Goal: Task Accomplishment & Management: Manage account settings

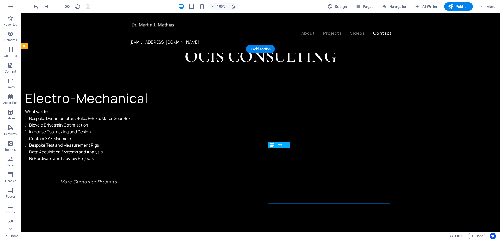
scroll to position [808, 0]
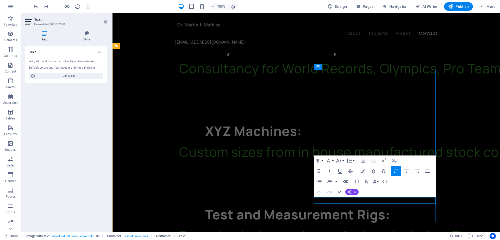
click at [11, 32] on icon "button" at bounding box center [10, 34] width 6 height 6
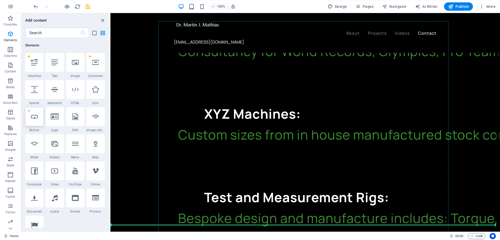
scroll to position [826, 0]
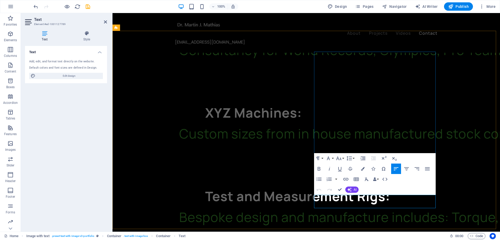
drag, startPoint x: 364, startPoint y: 198, endPoint x: 315, endPoint y: 198, distance: 49.5
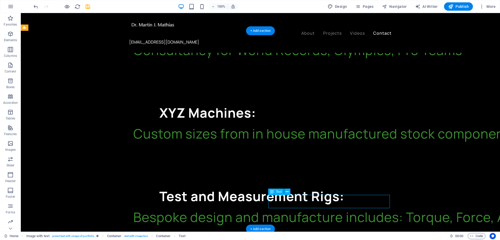
drag, startPoint x: 316, startPoint y: 198, endPoint x: 304, endPoint y: 198, distance: 11.7
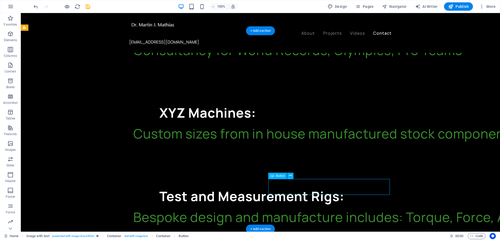
click at [290, 176] on icon at bounding box center [290, 175] width 3 height 5
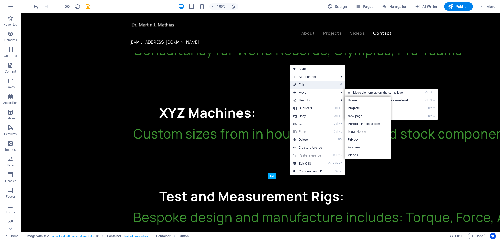
click at [300, 85] on link "⏎ Edit" at bounding box center [308, 85] width 35 height 8
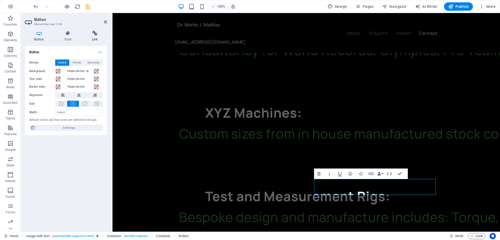
click at [91, 36] on h4 "Link" at bounding box center [95, 36] width 24 height 11
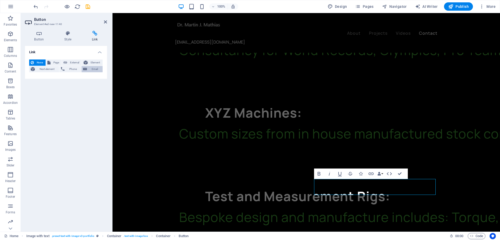
click at [97, 70] on span "Email" at bounding box center [95, 69] width 13 height 6
drag, startPoint x: 64, startPoint y: 77, endPoint x: 59, endPoint y: 77, distance: 4.7
click at [59, 77] on input "Email" at bounding box center [79, 78] width 48 height 6
type input "email@Ocisgroup.co.uk"
click at [43, 36] on h4 "Button" at bounding box center [40, 36] width 30 height 11
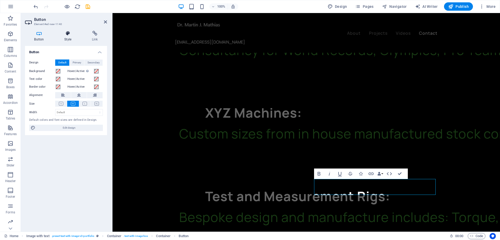
click at [67, 34] on icon at bounding box center [68, 33] width 26 height 5
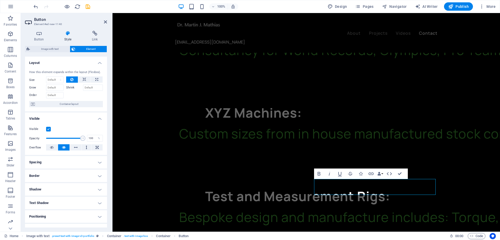
click at [99, 174] on h4 "Border" at bounding box center [66, 175] width 82 height 13
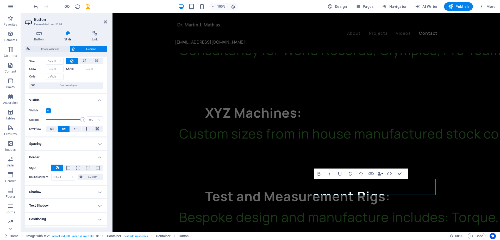
scroll to position [0, 0]
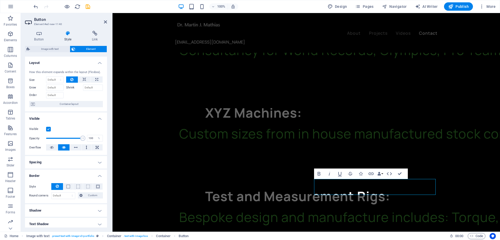
click at [65, 37] on h4 "Style" at bounding box center [69, 36] width 28 height 11
click at [70, 35] on icon at bounding box center [68, 33] width 26 height 5
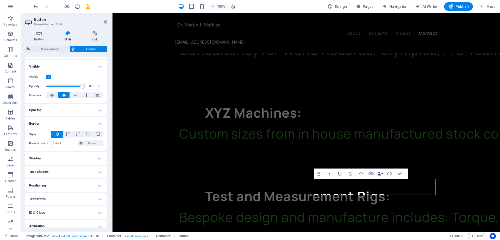
scroll to position [71, 0]
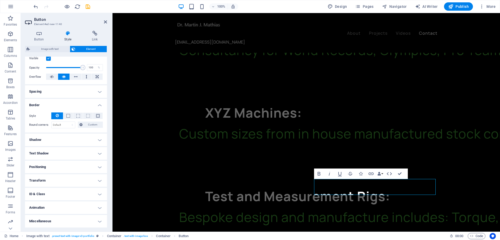
click at [99, 165] on h4 "Positioning" at bounding box center [66, 167] width 82 height 13
click at [99, 168] on h4 "Positioning" at bounding box center [66, 165] width 82 height 9
click at [98, 179] on h4 "Transform" at bounding box center [66, 180] width 82 height 13
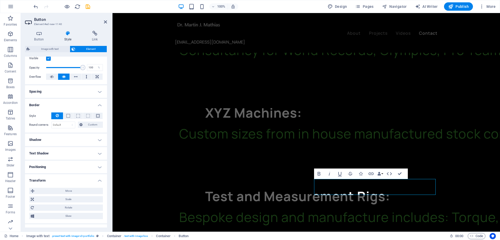
click at [98, 179] on h4 "Transform" at bounding box center [66, 178] width 82 height 9
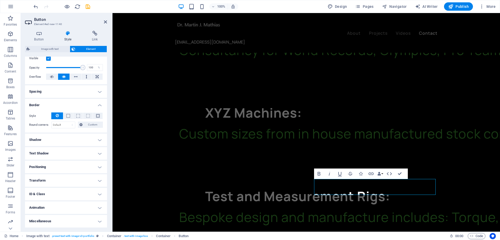
click at [97, 207] on h4 "Animation" at bounding box center [66, 207] width 82 height 13
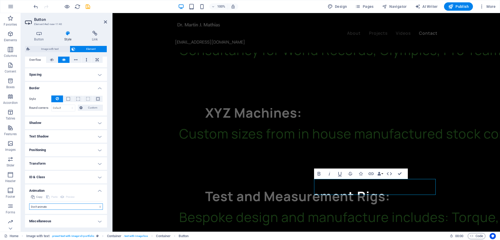
click at [98, 208] on select "Don't animate Show / Hide Slide up/down Zoom in/out Slide left to right Slide r…" at bounding box center [66, 206] width 74 height 6
select select "move-right-to-left"
click at [29, 203] on select "Don't animate Show / Hide Slide up/down Zoom in/out Slide left to right Slide r…" at bounding box center [66, 206] width 74 height 6
select select "scroll"
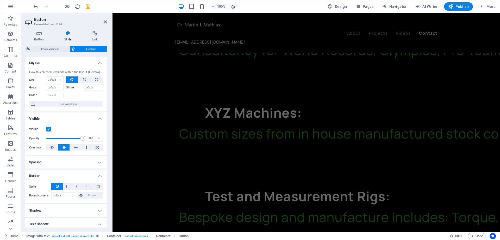
scroll to position [26, 0]
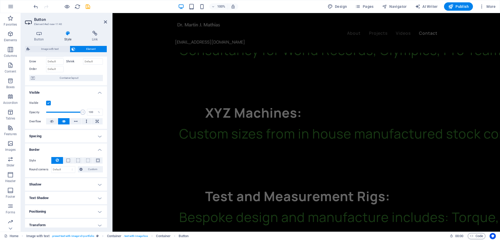
click at [99, 138] on h4 "Spacing" at bounding box center [66, 136] width 82 height 13
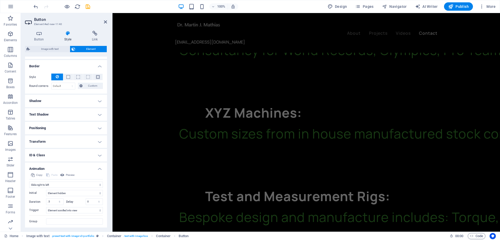
scroll to position [145, 0]
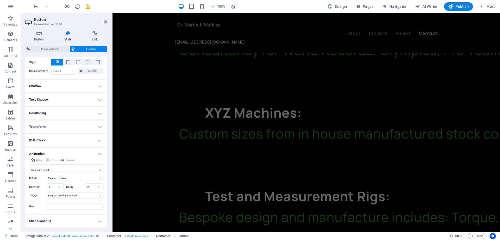
click at [99, 221] on h4 "Miscellaneous" at bounding box center [66, 221] width 82 height 13
click at [99, 221] on h4 "Miscellaneous" at bounding box center [66, 219] width 82 height 9
click at [99, 220] on h4 "Miscellaneous" at bounding box center [66, 221] width 82 height 13
click at [99, 220] on h4 "Miscellaneous" at bounding box center [66, 219] width 82 height 9
click at [100, 85] on h4 "Shadow" at bounding box center [66, 86] width 82 height 13
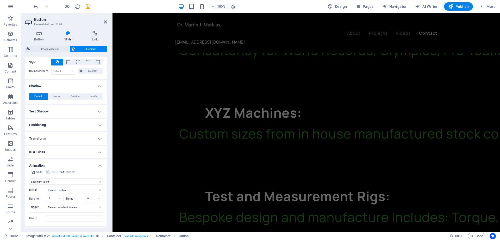
click at [67, 38] on h4 "Style" at bounding box center [69, 36] width 28 height 11
click at [38, 31] on icon at bounding box center [39, 33] width 28 height 5
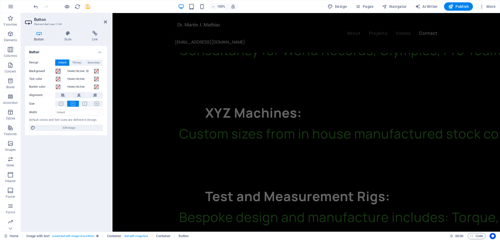
click at [58, 72] on span at bounding box center [58, 71] width 4 height 4
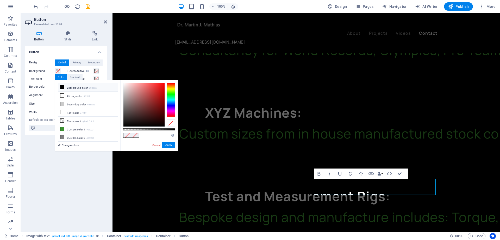
click at [65, 87] on li "Background color #000000" at bounding box center [88, 87] width 60 height 8
type input "#000000"
click at [97, 71] on span at bounding box center [96, 71] width 4 height 4
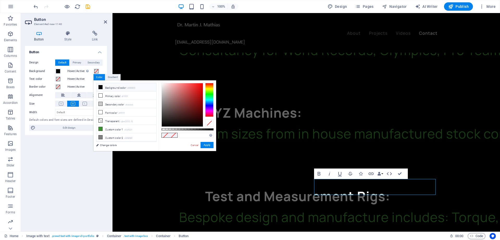
click at [99, 85] on icon at bounding box center [101, 87] width 4 height 4
type input "#000000"
click at [58, 80] on span at bounding box center [58, 79] width 4 height 4
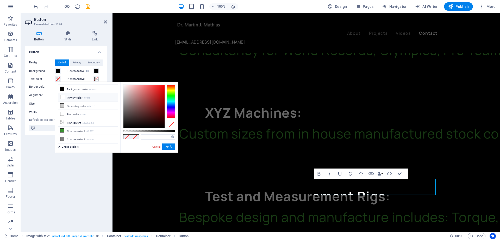
click at [63, 98] on icon at bounding box center [62, 97] width 4 height 4
type input "#ffffff"
click at [95, 80] on span at bounding box center [96, 79] width 4 height 4
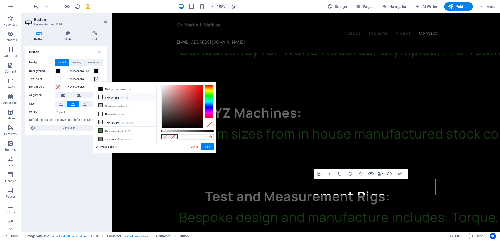
click at [101, 98] on icon at bounding box center [101, 97] width 4 height 4
type input "#ffffff"
click at [61, 103] on icon at bounding box center [61, 104] width 4 height 4
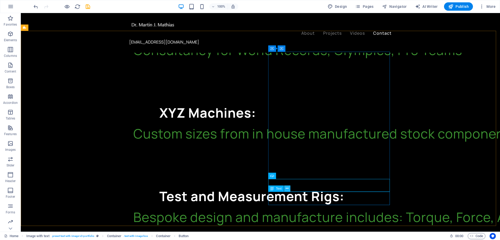
click at [287, 187] on icon at bounding box center [287, 188] width 3 height 5
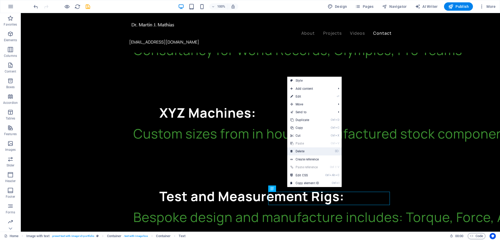
click at [304, 151] on link "⌦ Delete" at bounding box center [304, 151] width 35 height 8
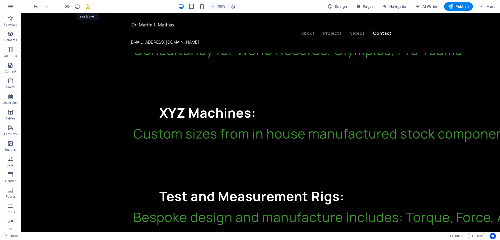
click at [85, 5] on icon "save" at bounding box center [88, 7] width 6 height 6
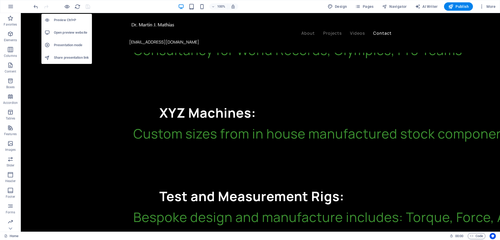
click at [66, 33] on h6 "Open preview website" at bounding box center [71, 32] width 35 height 6
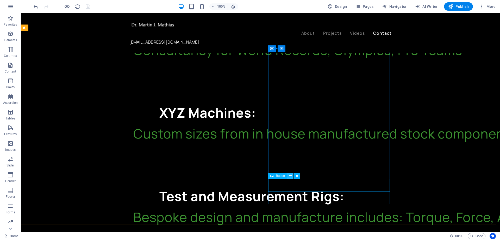
click at [291, 176] on icon at bounding box center [290, 175] width 3 height 5
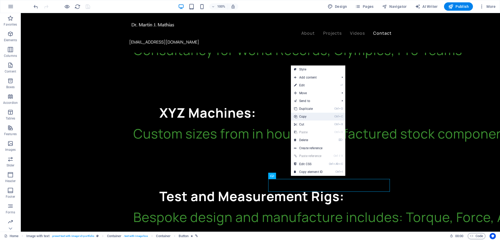
click at [307, 117] on link "Ctrl C Copy" at bounding box center [308, 117] width 35 height 8
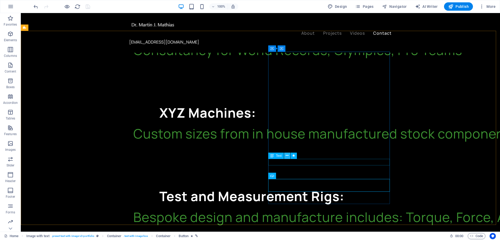
click at [287, 155] on icon at bounding box center [287, 155] width 3 height 5
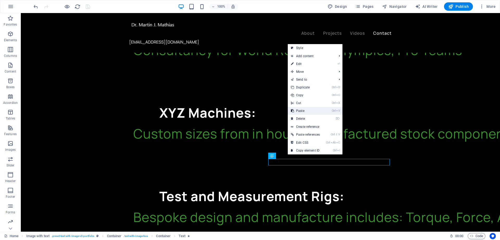
click at [302, 110] on link "Ctrl V Paste" at bounding box center [305, 111] width 35 height 8
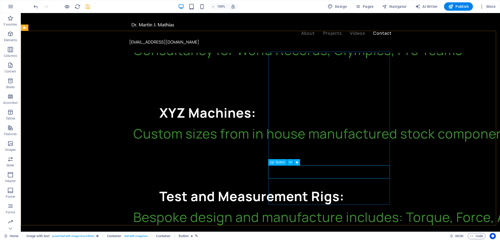
click at [280, 163] on span "Button" at bounding box center [280, 162] width 9 height 3
click at [290, 163] on icon at bounding box center [290, 161] width 3 height 5
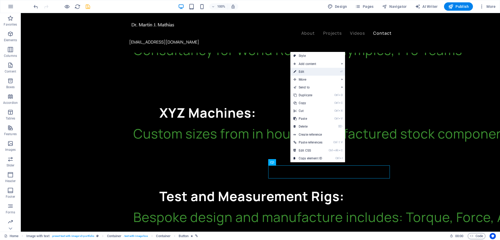
click at [302, 73] on link "⏎ Edit" at bounding box center [308, 72] width 35 height 8
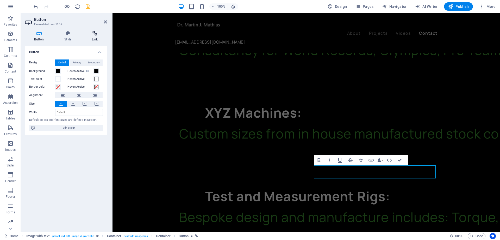
click at [97, 38] on h4 "Link" at bounding box center [95, 36] width 24 height 11
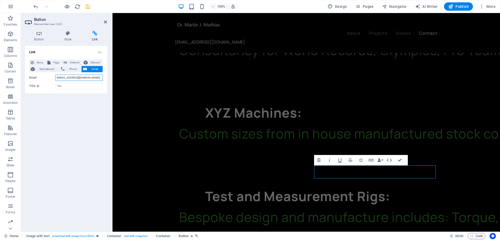
click at [85, 77] on input "email@Ocisgroup.co.uk" at bounding box center [79, 78] width 48 height 6
type input "e"
type input "info@ocisconsulting.co.uk"
click at [89, 7] on icon "save" at bounding box center [88, 7] width 6 height 6
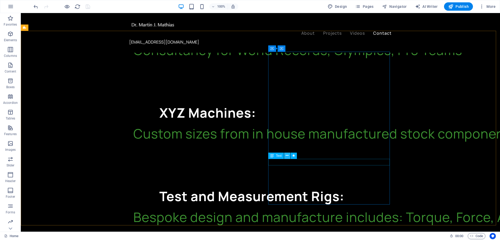
click at [286, 156] on icon at bounding box center [287, 155] width 3 height 5
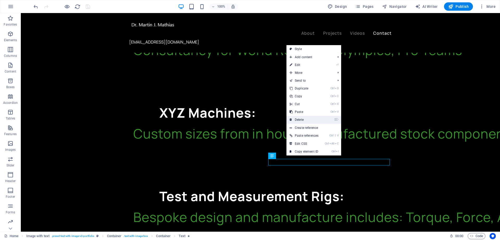
click at [307, 118] on link "⌦ Delete" at bounding box center [304, 120] width 35 height 8
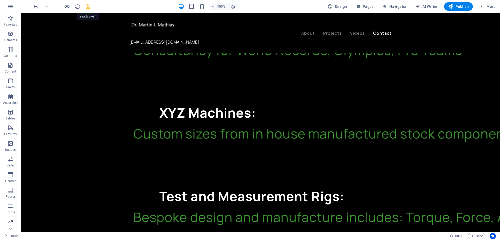
click at [88, 7] on icon "save" at bounding box center [88, 7] width 6 height 6
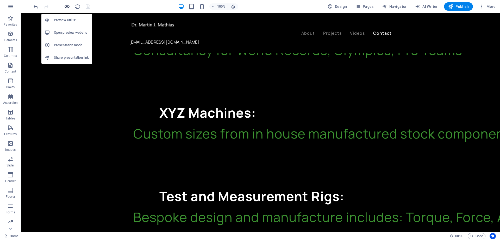
click at [67, 5] on icon "button" at bounding box center [67, 7] width 6 height 6
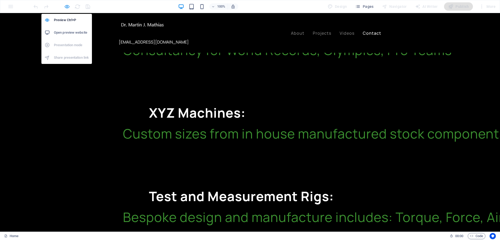
click at [68, 7] on icon "button" at bounding box center [67, 7] width 6 height 6
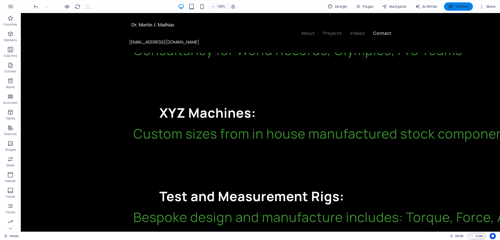
click at [466, 7] on span "Publish" at bounding box center [459, 6] width 21 height 5
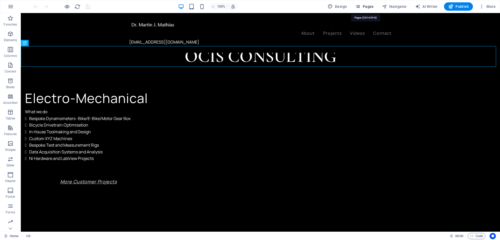
click at [367, 6] on span "Pages" at bounding box center [364, 6] width 18 height 5
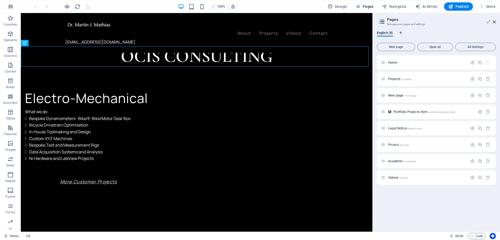
click at [8, 7] on icon "button" at bounding box center [11, 6] width 6 height 6
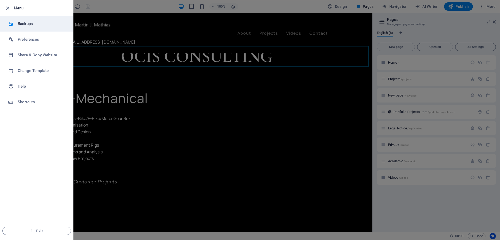
click at [19, 21] on h6 "Backups" at bounding box center [42, 24] width 48 height 6
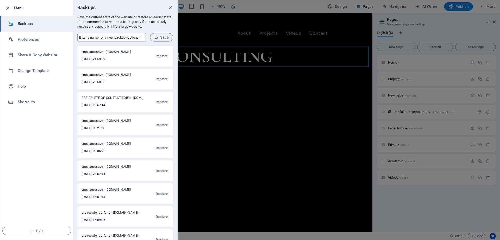
click at [87, 36] on input "text" at bounding box center [111, 37] width 69 height 8
type input "mess with project page images"
click at [162, 37] on span "Save" at bounding box center [162, 37] width 14 height 4
click at [168, 7] on icon "close" at bounding box center [170, 8] width 6 height 6
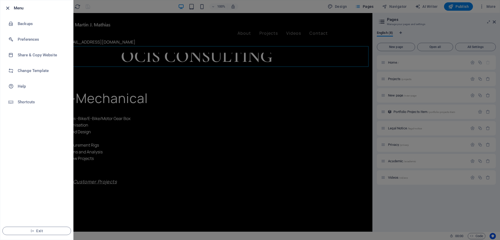
click at [6, 6] on icon "button" at bounding box center [8, 8] width 6 height 6
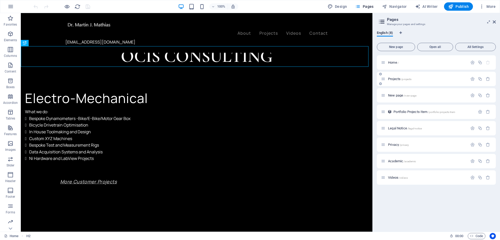
click at [398, 79] on span "Projects /projects" at bounding box center [399, 79] width 23 height 4
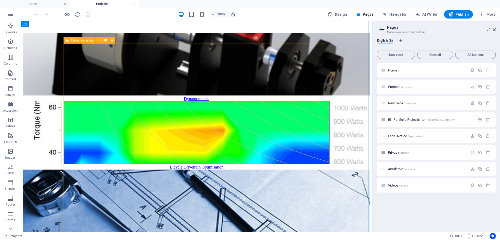
scroll to position [104, 0]
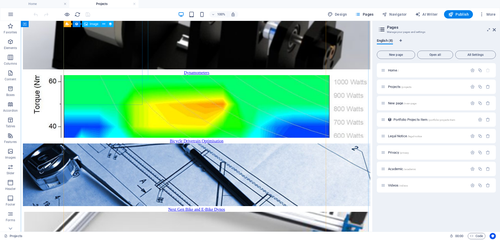
click at [124, 70] on figure at bounding box center [197, 39] width 348 height 64
select select "%"
select select "px"
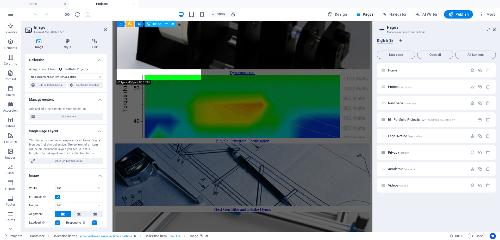
select select "thumbnail-image"
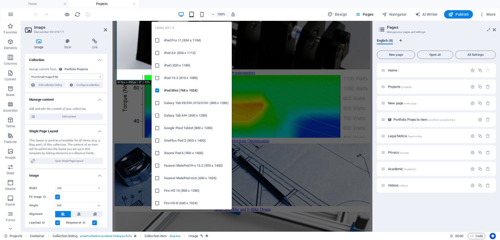
click at [192, 14] on icon "button" at bounding box center [192, 14] width 6 height 6
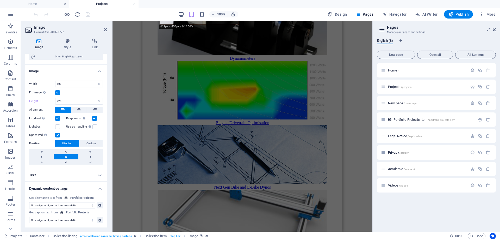
click at [65, 157] on link at bounding box center [66, 156] width 24 height 5
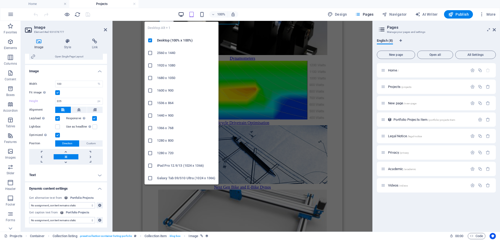
click at [183, 15] on icon "button" at bounding box center [181, 14] width 6 height 6
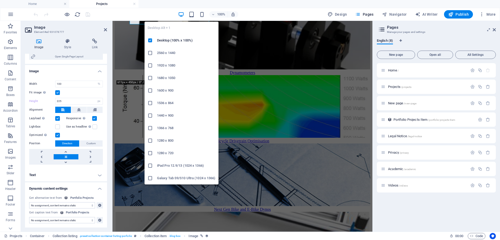
type input "240"
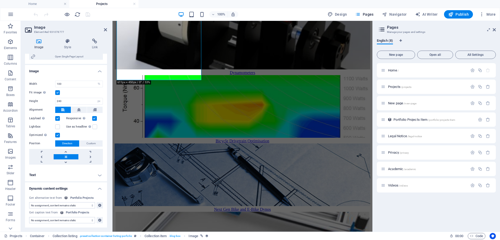
scroll to position [78, 0]
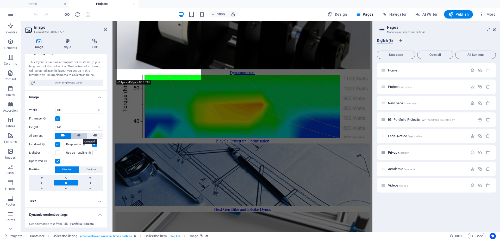
click at [77, 136] on icon at bounding box center [79, 136] width 4 height 6
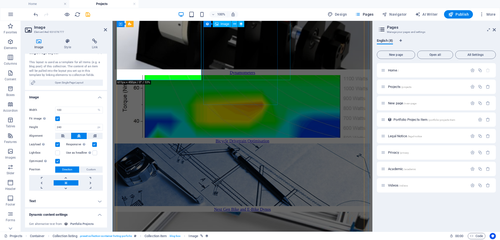
click at [226, 75] on figure at bounding box center [243, 107] width 256 height 64
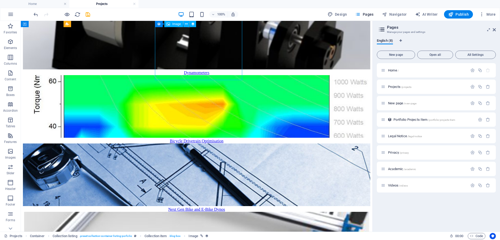
click at [217, 75] on figure at bounding box center [197, 107] width 348 height 64
select select "thumbnail-image"
select select "%"
select select "px"
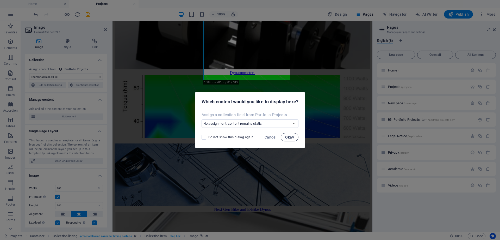
click at [288, 139] on span "Okay" at bounding box center [289, 137] width 9 height 4
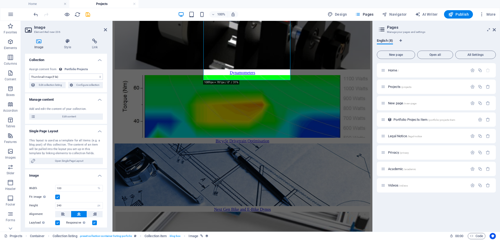
drag, startPoint x: 87, startPoint y: 15, endPoint x: 115, endPoint y: 12, distance: 28.4
click at [115, 12] on div "100% Design Pages Navigator AI Writer Publish More" at bounding box center [265, 14] width 465 height 8
click at [67, 53] on h6 "Presentation mode" at bounding box center [71, 53] width 35 height 6
click at [86, 15] on icon "save" at bounding box center [88, 14] width 6 height 6
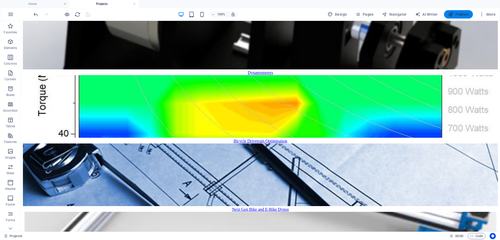
click at [454, 12] on span "Publish" at bounding box center [459, 14] width 21 height 5
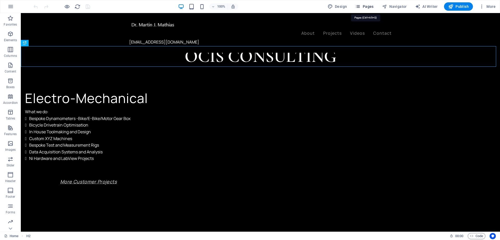
click at [370, 7] on span "Pages" at bounding box center [364, 6] width 18 height 5
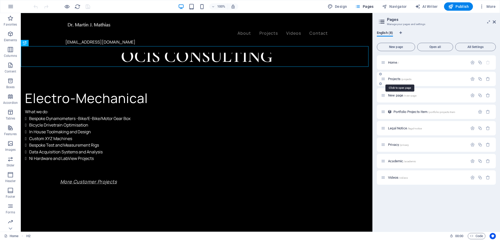
click at [403, 79] on span "/projects" at bounding box center [406, 79] width 10 height 3
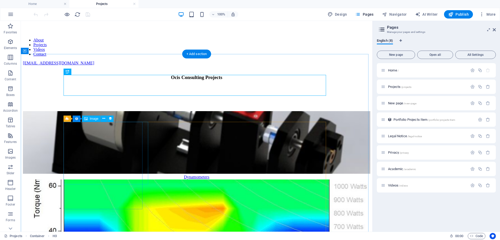
click at [116, 159] on figure at bounding box center [197, 143] width 348 height 64
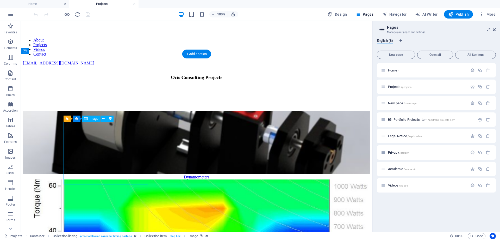
click at [116, 161] on figure at bounding box center [197, 143] width 348 height 64
select select "%"
select select "px"
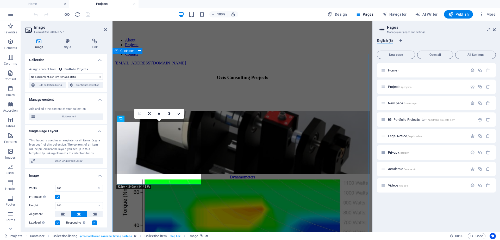
select select "thumbnail-image"
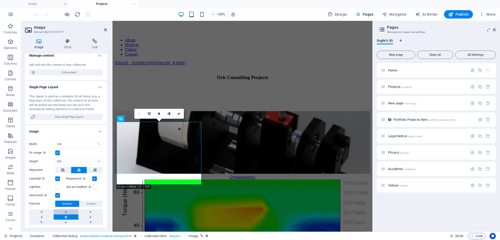
scroll to position [52, 0]
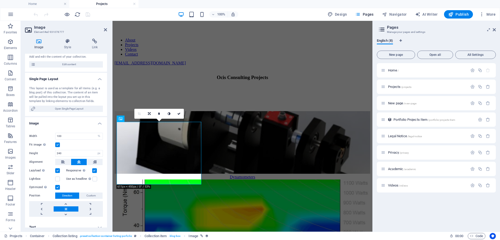
drag, startPoint x: 57, startPoint y: 144, endPoint x: 72, endPoint y: 144, distance: 15.1
click at [72, 144] on div "Fit image Automatically fit image to a fixed width and height" at bounding box center [66, 145] width 74 height 6
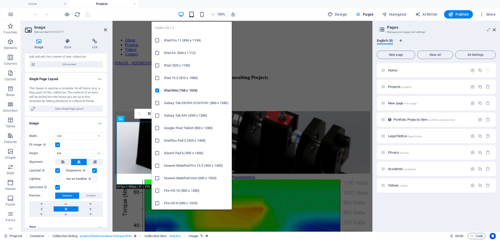
click at [190, 13] on icon "button" at bounding box center [192, 14] width 6 height 6
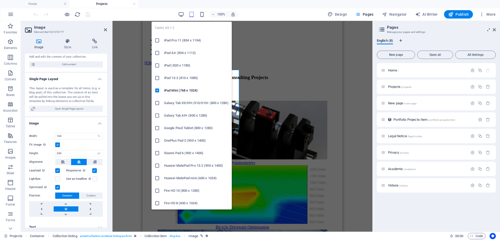
type input "225"
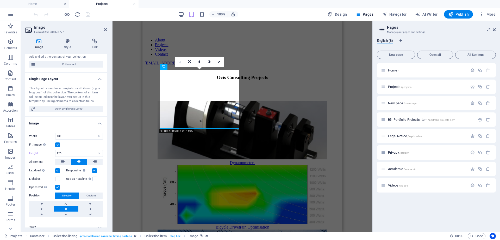
click at [58, 144] on label at bounding box center [57, 144] width 5 height 5
click at [0, 0] on input "Fit image Automatically fit image to a fixed width and height" at bounding box center [0, 0] width 0 height 0
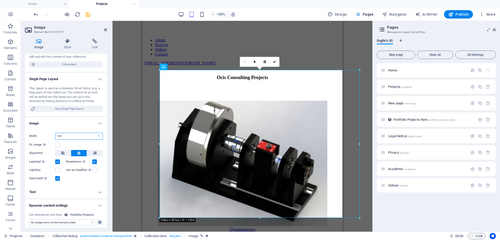
drag, startPoint x: 66, startPoint y: 134, endPoint x: 56, endPoint y: 134, distance: 10.4
click at [56, 134] on input "100" at bounding box center [79, 136] width 47 height 6
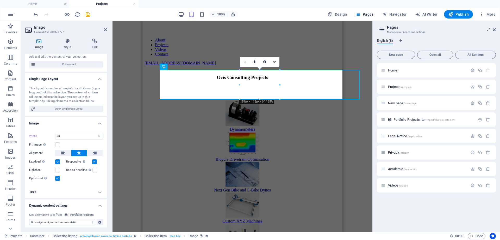
click at [73, 183] on div "Drag files here, click to choose files or select files from Files or our free s…" at bounding box center [66, 155] width 82 height 59
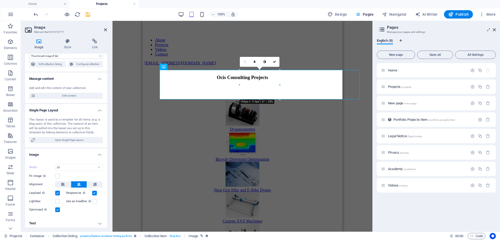
scroll to position [17, 0]
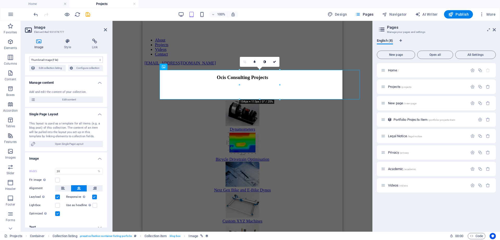
click at [70, 160] on h4 "Image" at bounding box center [66, 156] width 82 height 9
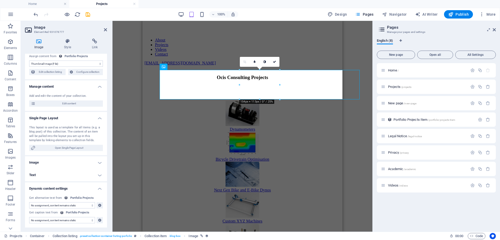
scroll to position [13, 0]
click at [66, 162] on h4 "Image" at bounding box center [66, 162] width 82 height 13
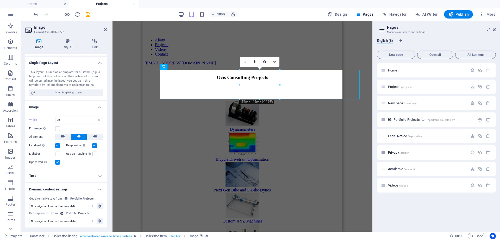
scroll to position [69, 0]
click at [69, 119] on input "20" at bounding box center [79, 119] width 47 height 6
drag, startPoint x: 69, startPoint y: 119, endPoint x: 52, endPoint y: 121, distance: 16.6
click at [52, 121] on div "Width 20 Default auto px rem % em vh vw" at bounding box center [66, 119] width 74 height 7
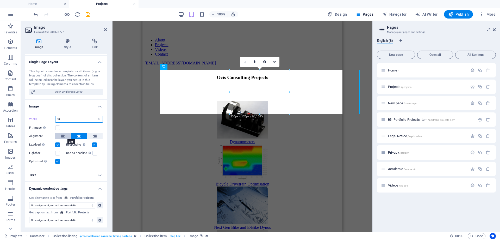
type input "30"
click at [65, 137] on button at bounding box center [63, 136] width 16 height 6
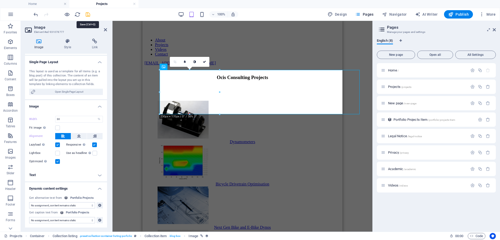
click at [89, 15] on icon "save" at bounding box center [88, 14] width 6 height 6
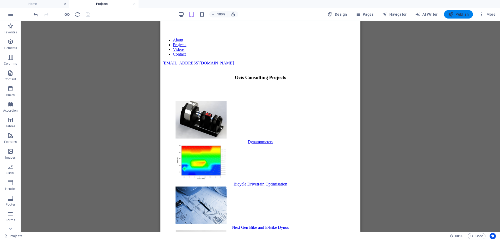
click at [460, 13] on span "Publish" at bounding box center [459, 14] width 21 height 5
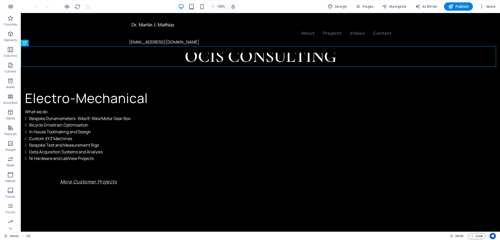
click at [12, 8] on icon "button" at bounding box center [11, 6] width 6 height 6
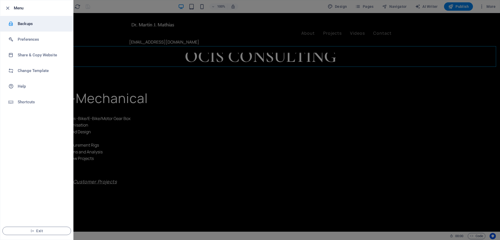
click at [19, 22] on h6 "Backups" at bounding box center [42, 24] width 48 height 6
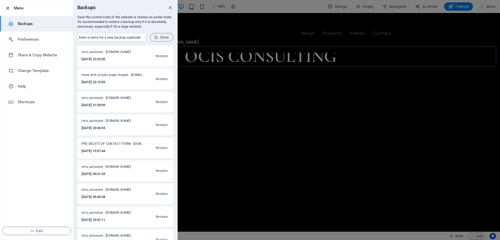
click at [8, 9] on icon "button" at bounding box center [8, 8] width 6 height 6
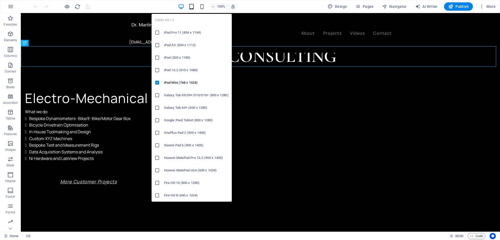
click at [191, 7] on icon "button" at bounding box center [192, 7] width 6 height 6
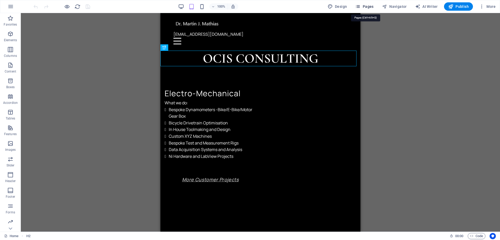
click at [369, 4] on span "Pages" at bounding box center [364, 6] width 18 height 5
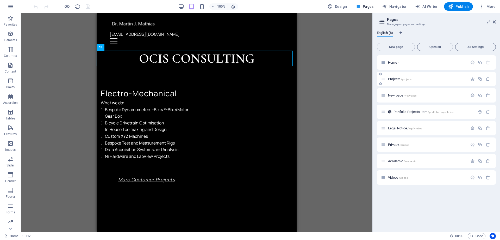
click at [412, 78] on p "Projects /projects" at bounding box center [427, 78] width 78 height 3
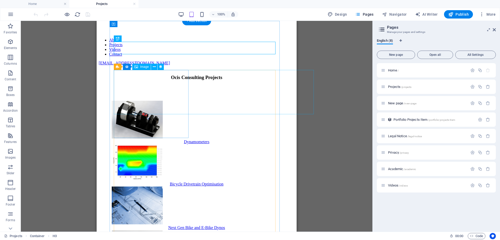
click at [161, 101] on figure at bounding box center [197, 120] width 170 height 39
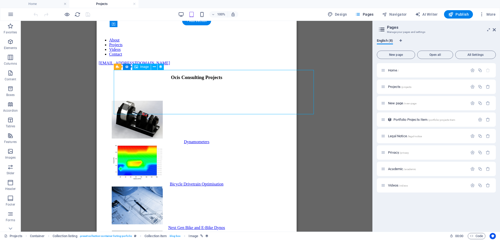
click at [161, 101] on figure at bounding box center [197, 120] width 170 height 39
select select "%"
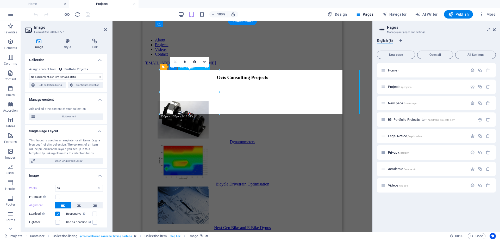
select select "thumbnail-image"
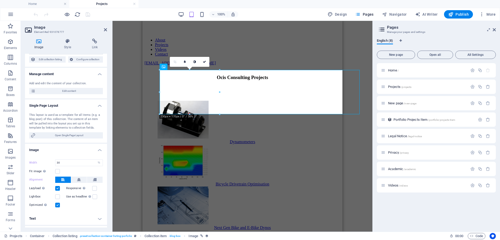
scroll to position [69, 0]
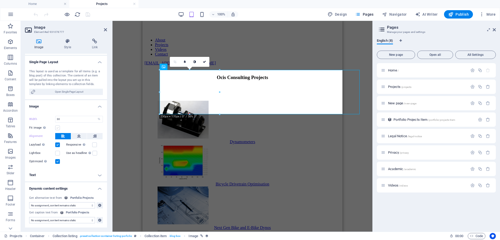
click at [57, 128] on label at bounding box center [57, 127] width 5 height 5
click at [0, 0] on input "Fit image Automatically fit image to a fixed width and height" at bounding box center [0, 0] width 0 height 0
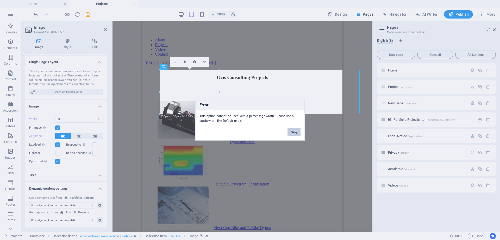
click at [296, 135] on button "Okay" at bounding box center [294, 132] width 13 height 8
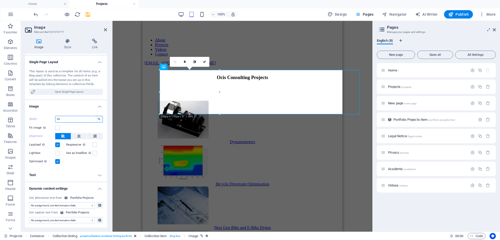
click at [98, 119] on select "Default auto px rem % em vh vw" at bounding box center [98, 119] width 7 height 6
select select "auto"
click at [95, 116] on select "Default auto px rem % em vh vw" at bounding box center [98, 119] width 7 height 6
select select "DISABLED_OPTION_VALUE"
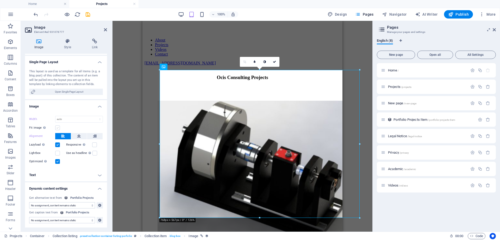
click at [58, 128] on label at bounding box center [57, 127] width 5 height 5
click at [0, 0] on input "Fit image Automatically fit image to a fixed width and height" at bounding box center [0, 0] width 0 height 0
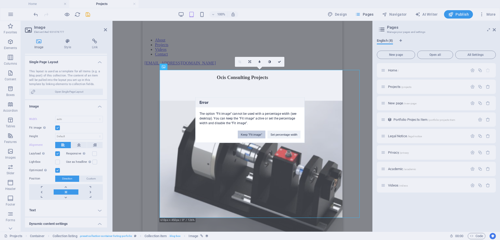
click at [253, 135] on button "Keep "Fit image"" at bounding box center [252, 135] width 28 height 8
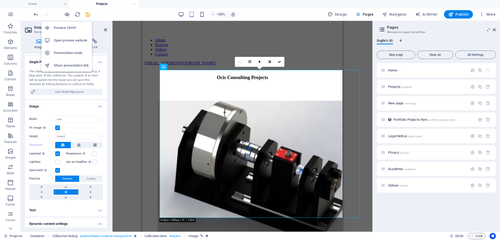
click at [66, 26] on h6 "Preview Ctrl+P" at bounding box center [71, 28] width 35 height 6
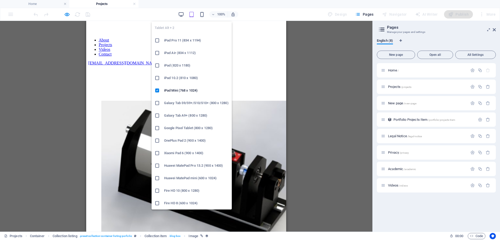
click at [195, 13] on icon "button" at bounding box center [192, 14] width 6 height 6
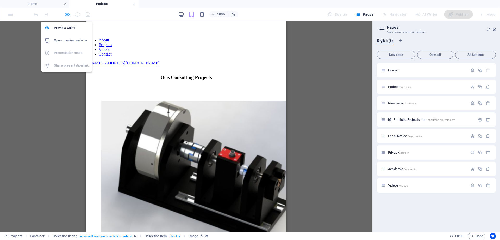
click at [69, 15] on icon "button" at bounding box center [67, 14] width 6 height 6
select select "thumbnail-image"
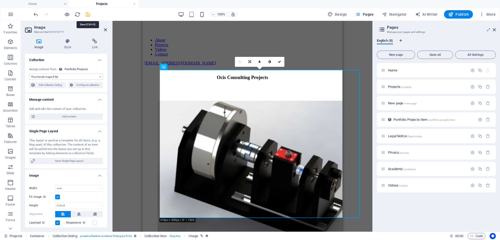
click at [88, 16] on icon "save" at bounding box center [88, 14] width 6 height 6
select select "thumbnail-image"
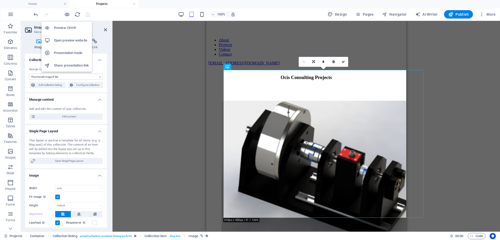
click at [72, 54] on h6 "Presentation mode" at bounding box center [71, 53] width 35 height 6
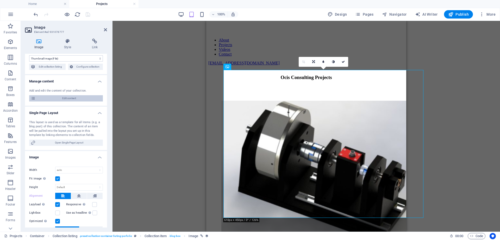
scroll to position [26, 0]
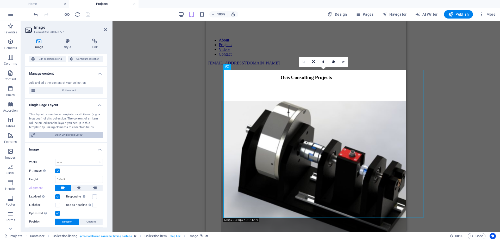
click at [63, 135] on span "Open Single Page Layout" at bounding box center [69, 135] width 64 height 6
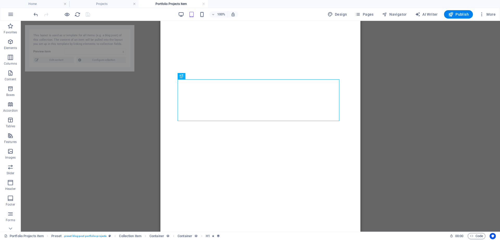
select select "68d7f6d050e2ad356d05d612"
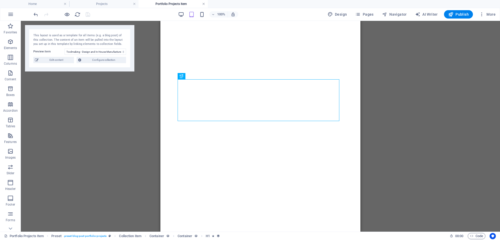
click at [203, 2] on link at bounding box center [203, 4] width 3 height 5
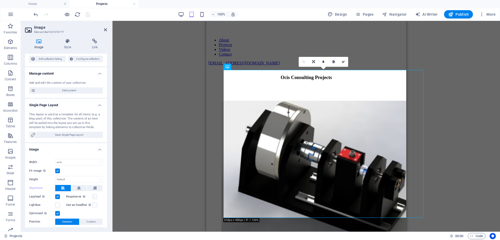
click at [94, 198] on label at bounding box center [94, 196] width 5 height 5
click at [0, 0] on input "Responsive Automatically load retina image and smartphone optimized sizes." at bounding box center [0, 0] width 0 height 0
click at [88, 15] on icon "save" at bounding box center [88, 14] width 6 height 6
select select "thumbnail-image"
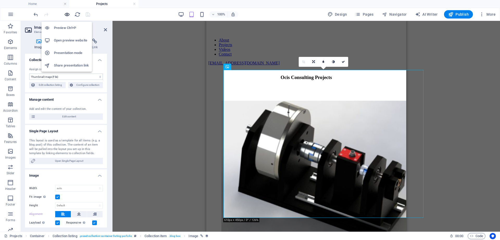
click at [66, 14] on icon "button" at bounding box center [67, 14] width 6 height 6
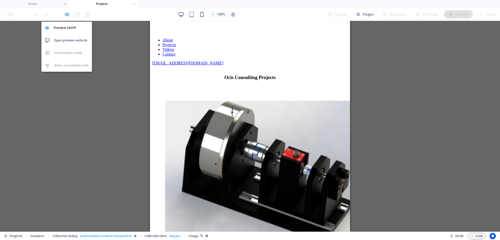
click at [66, 14] on icon "button" at bounding box center [67, 14] width 6 height 6
select select "thumbnail-image"
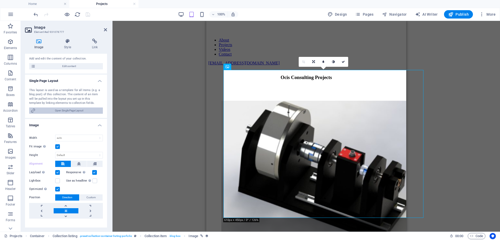
scroll to position [52, 0]
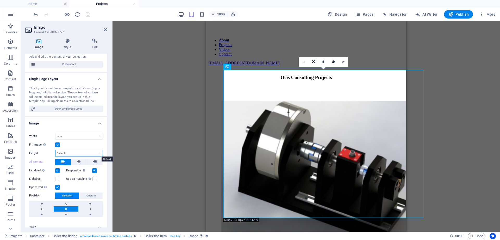
click at [99, 154] on select "Default auto px" at bounding box center [79, 153] width 47 height 6
click at [56, 150] on select "Default auto px" at bounding box center [79, 153] width 47 height 6
select select "DISABLED_OPTION_VALUE"
click at [82, 143] on div "Fit image Automatically fit image to a fixed width and height" at bounding box center [66, 145] width 74 height 6
click at [88, 14] on icon "save" at bounding box center [88, 14] width 6 height 6
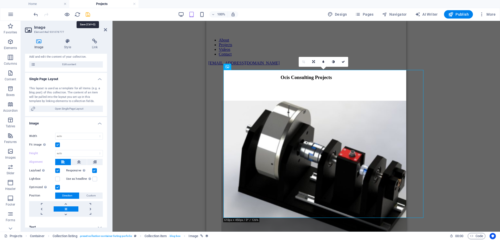
select select "thumbnail-image"
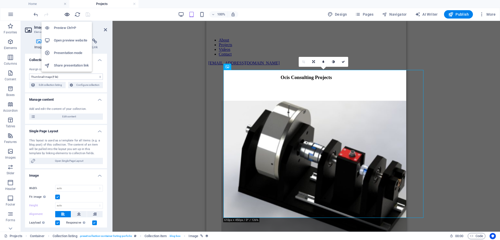
click at [67, 13] on icon "button" at bounding box center [67, 14] width 6 height 6
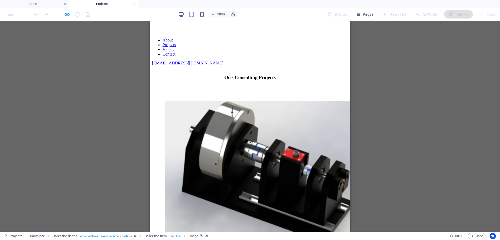
click at [124, 16] on div "100% Design Pages Navigator AI Writer Publish More" at bounding box center [265, 14] width 465 height 8
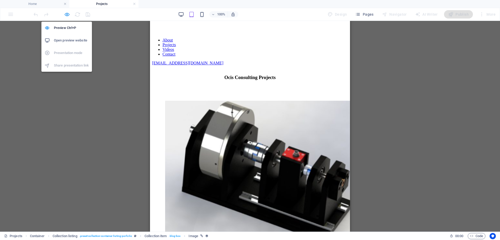
click at [66, 15] on icon "button" at bounding box center [67, 14] width 6 height 6
select select "thumbnail-image"
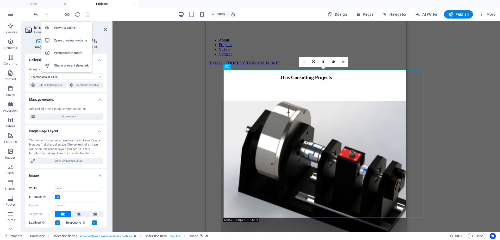
click at [66, 38] on h6 "Open preview website" at bounding box center [71, 40] width 35 height 6
click at [14, 13] on button "button" at bounding box center [10, 14] width 13 height 13
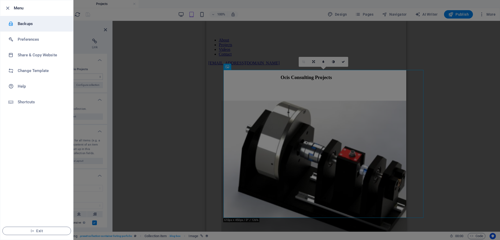
click at [18, 21] on h6 "Backups" at bounding box center [42, 24] width 48 height 6
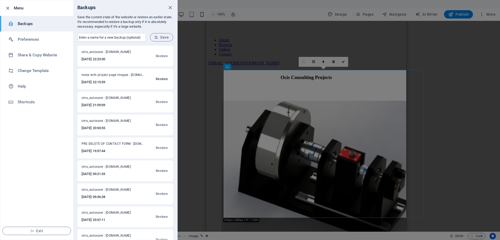
click at [161, 77] on span "Restore" at bounding box center [162, 79] width 12 height 6
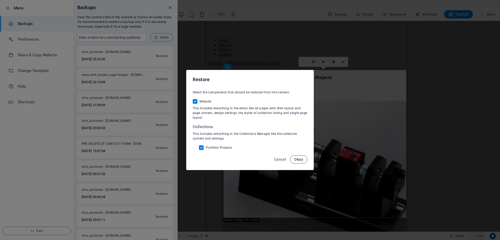
drag, startPoint x: 302, startPoint y: 158, endPoint x: 283, endPoint y: 157, distance: 18.9
click at [301, 158] on span "Okay" at bounding box center [298, 159] width 9 height 4
select select "thumbnail-image"
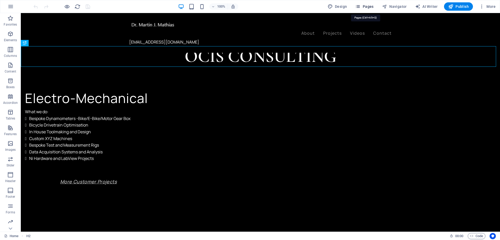
click at [366, 5] on span "Pages" at bounding box center [364, 6] width 18 height 5
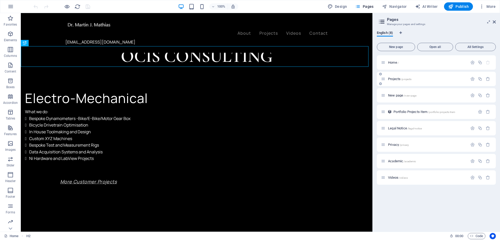
click at [418, 80] on p "Projects /projects" at bounding box center [427, 78] width 78 height 3
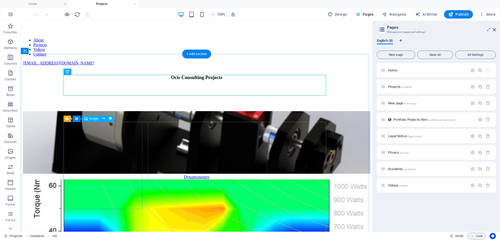
click at [103, 155] on figure at bounding box center [197, 143] width 348 height 64
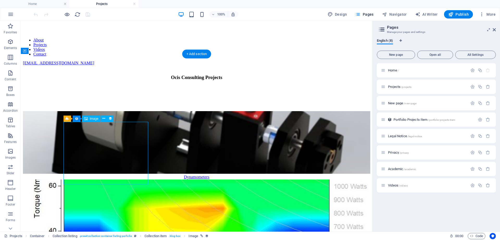
click at [103, 155] on figure at bounding box center [197, 143] width 348 height 64
select select "%"
select select "px"
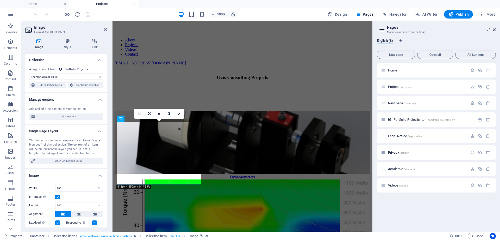
click at [100, 77] on select "No assignment, content remains static Created at (Date) Updated at (Date) About…" at bounding box center [66, 76] width 74 height 6
click at [29, 73] on select "No assignment, content remains static Created at (Date) Updated at (Date) About…" at bounding box center [66, 76] width 74 height 6
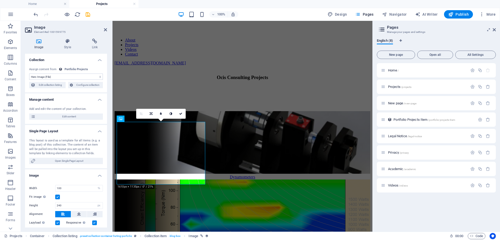
click at [100, 77] on select "No assignment, content remains static Created at (Date) Updated at (Date) About…" at bounding box center [66, 76] width 74 height 6
select select "thumbnail-image"
click at [29, 73] on select "No assignment, content remains static Created at (Date) Updated at (Date) About…" at bounding box center [66, 76] width 74 height 6
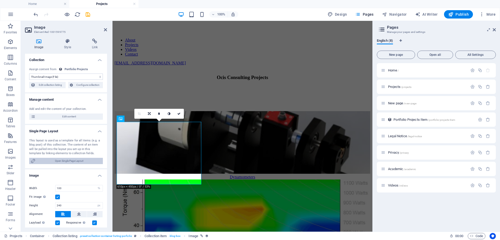
click at [80, 158] on span "Open Single Page Layout" at bounding box center [69, 161] width 64 height 6
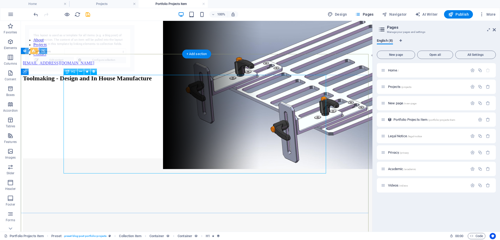
select select "68dd8f2bccf343b4080a0b84"
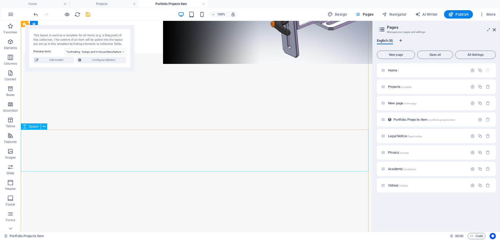
scroll to position [104, 0]
click at [109, 62] on span "Configure collection" at bounding box center [104, 60] width 42 height 6
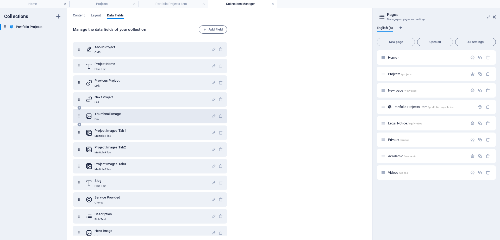
click at [140, 114] on div "Thumbnail Image File" at bounding box center [149, 116] width 126 height 10
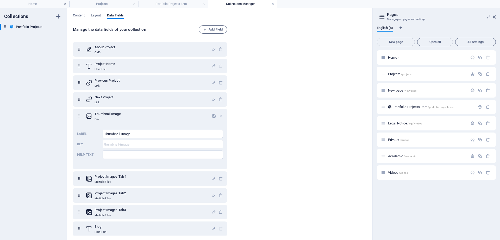
click at [272, 2] on h4 "Collections Manager" at bounding box center [242, 4] width 69 height 6
click at [271, 3] on h4 "Collections Manager" at bounding box center [242, 4] width 69 height 6
click at [158, 7] on h4 "Portfolio Projects Item" at bounding box center [173, 4] width 69 height 6
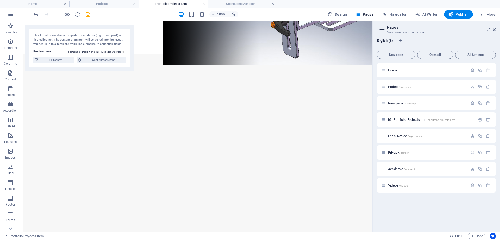
click at [205, 4] on link at bounding box center [203, 4] width 3 height 5
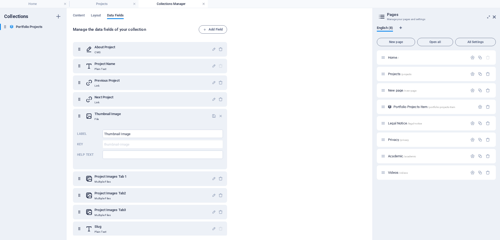
click at [204, 3] on link at bounding box center [203, 4] width 3 height 5
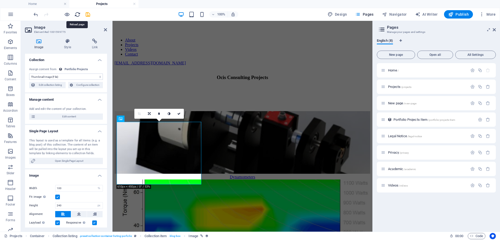
click at [79, 14] on icon "reload" at bounding box center [78, 14] width 6 height 6
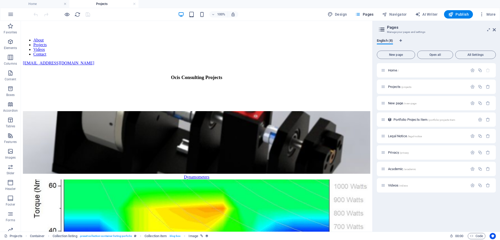
scroll to position [0, 0]
click at [105, 143] on figure at bounding box center [197, 143] width 348 height 64
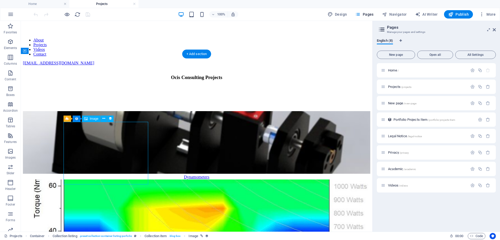
click at [105, 143] on figure at bounding box center [197, 143] width 348 height 64
select select "thumbnail-image"
select select "%"
select select "px"
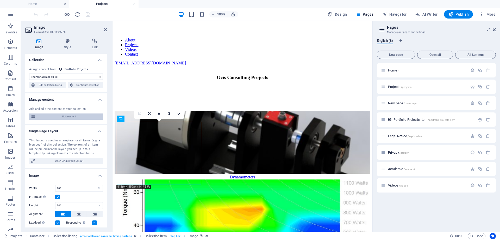
click at [86, 117] on span "Edit content" at bounding box center [69, 116] width 64 height 6
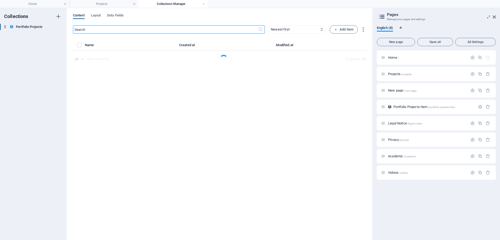
select select "Design & Manufacture"
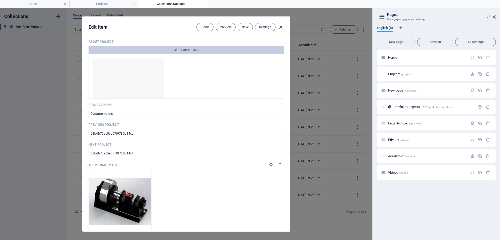
click at [282, 26] on icon "button" at bounding box center [281, 27] width 6 height 6
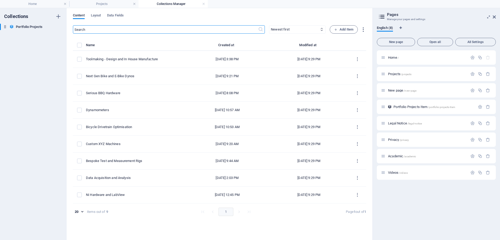
type input "004-dynamometers"
click at [99, 3] on h4 "Projects" at bounding box center [103, 4] width 69 height 6
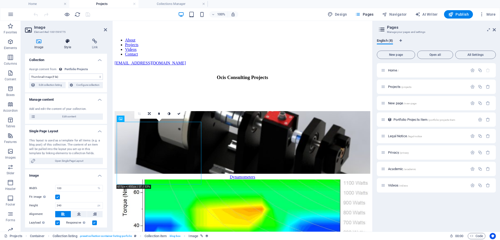
click at [70, 44] on icon at bounding box center [68, 41] width 26 height 5
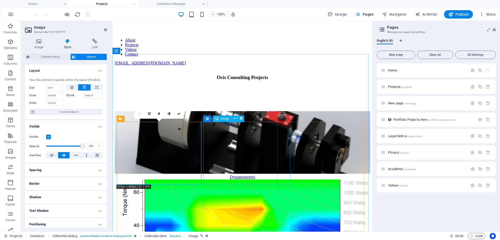
click at [231, 179] on figure at bounding box center [243, 211] width 256 height 64
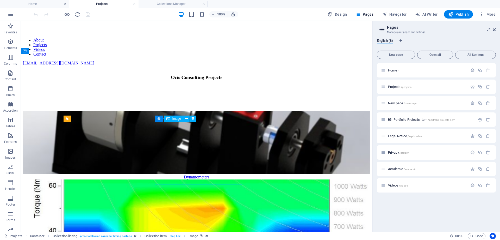
click at [231, 179] on figure at bounding box center [197, 211] width 348 height 64
select select "thumbnail-image"
select select "%"
select select "px"
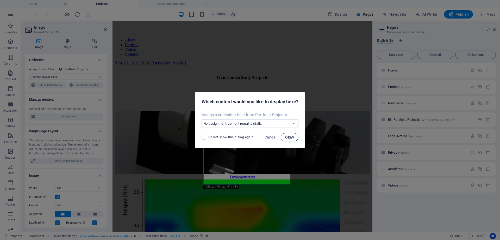
click at [287, 137] on span "Okay" at bounding box center [289, 137] width 9 height 4
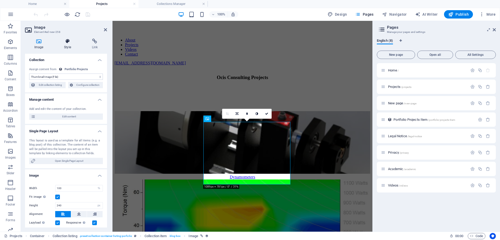
click at [65, 45] on h4 "Style" at bounding box center [69, 44] width 28 height 11
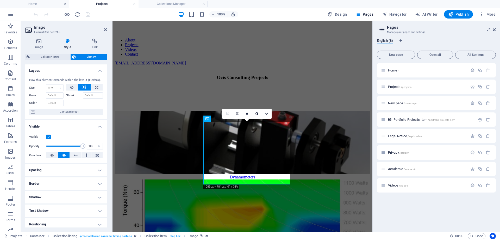
click at [48, 137] on label at bounding box center [48, 136] width 5 height 5
click at [0, 0] on input "Visible" at bounding box center [0, 0] width 0 height 0
click at [48, 137] on label at bounding box center [48, 136] width 5 height 5
click at [0, 0] on input "Visible" at bounding box center [0, 0] width 0 height 0
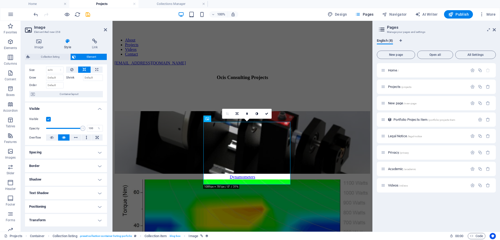
scroll to position [26, 0]
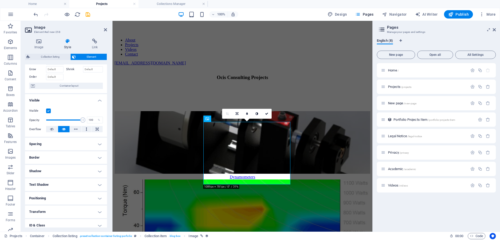
click at [99, 199] on h4 "Positioning" at bounding box center [66, 198] width 82 height 13
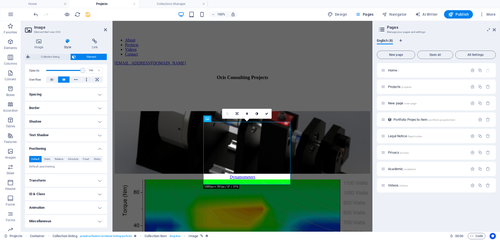
scroll to position [0, 0]
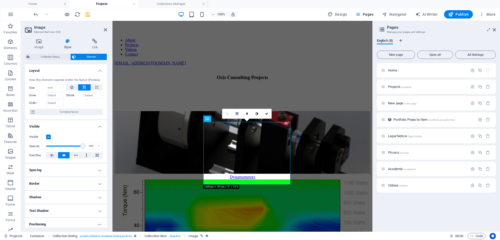
click at [69, 95] on label "Shrink" at bounding box center [74, 95] width 17 height 6
click at [83, 95] on input "Shrink" at bounding box center [93, 95] width 20 height 6
click at [76, 110] on span "Container layout" at bounding box center [68, 112] width 65 height 6
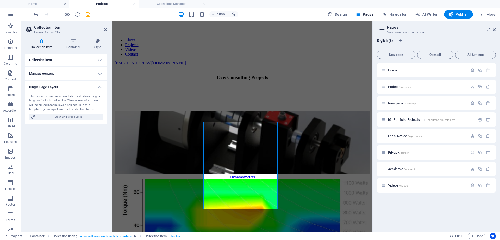
click at [101, 73] on h4 "Manage content" at bounding box center [66, 73] width 82 height 13
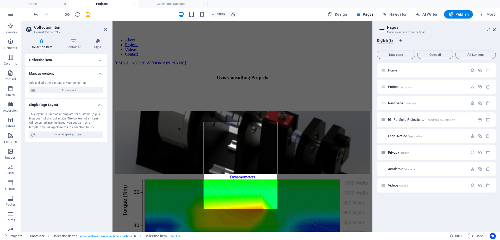
click at [100, 59] on h4 "Collection item" at bounding box center [66, 60] width 82 height 13
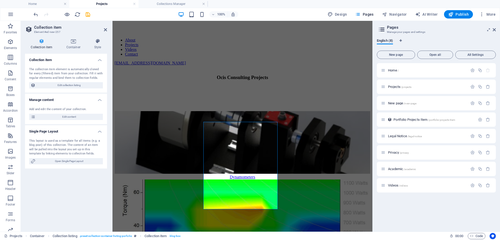
click at [41, 42] on icon at bounding box center [41, 41] width 33 height 5
click at [166, 157] on figure at bounding box center [243, 143] width 256 height 64
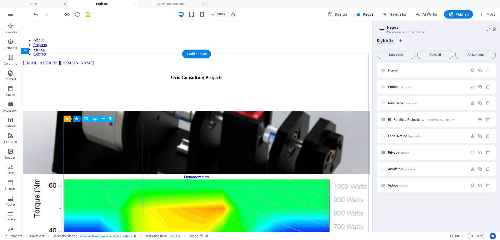
click at [119, 149] on figure at bounding box center [197, 143] width 348 height 64
select select "thumbnail-image"
select select "%"
select select "px"
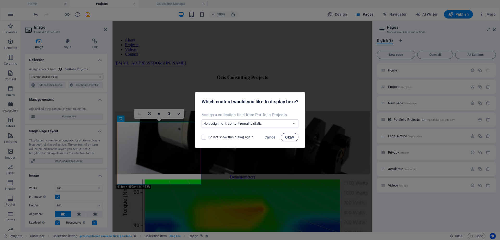
click at [292, 135] on span "Okay" at bounding box center [289, 137] width 9 height 4
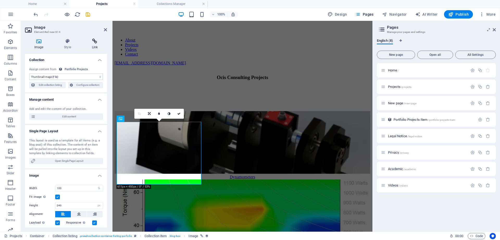
click at [97, 48] on h4 "Link" at bounding box center [95, 44] width 24 height 11
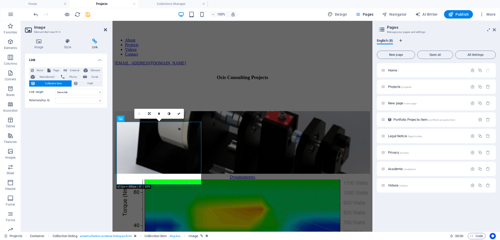
click at [105, 30] on icon at bounding box center [105, 30] width 3 height 4
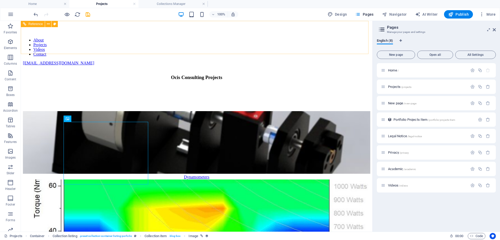
click at [158, 39] on div "About Projects Videos Contact info@OcisConsulting.co.uk" at bounding box center [197, 46] width 348 height 47
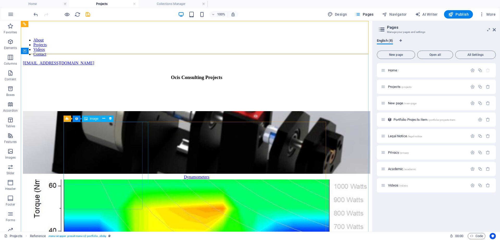
click at [92, 118] on span "Image" at bounding box center [94, 118] width 9 height 3
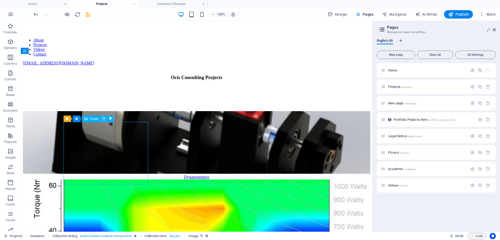
click at [103, 118] on icon at bounding box center [103, 118] width 3 height 5
click at [93, 143] on figure at bounding box center [197, 143] width 348 height 64
select select
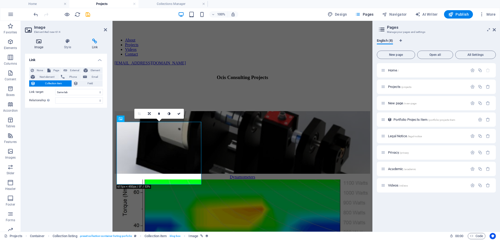
click at [36, 41] on icon at bounding box center [39, 41] width 28 height 5
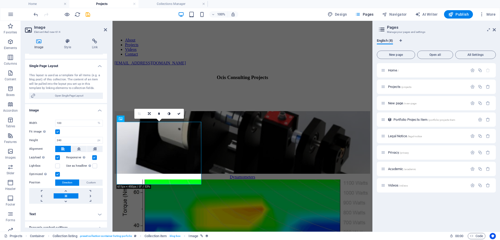
scroll to position [78, 0]
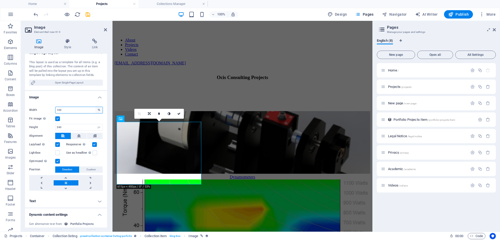
click at [99, 110] on select "Default auto px rem % em vh vw" at bounding box center [98, 110] width 7 height 6
select select "rem"
click at [95, 107] on select "Default auto px rem % em vh vw" at bounding box center [98, 110] width 7 height 6
type input "20.333"
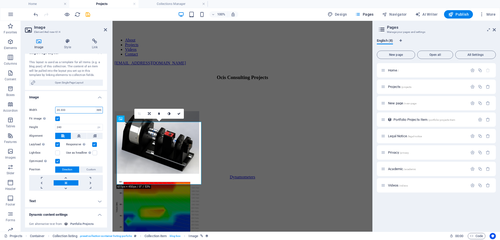
click at [98, 109] on select "Default auto px rem % em vh vw" at bounding box center [98, 110] width 7 height 6
select select "em"
click at [95, 107] on select "Default auto px rem % em vh vw" at bounding box center [98, 110] width 7 height 6
type input "20.332"
click at [100, 112] on select "Default auto px rem % em vh vw" at bounding box center [98, 110] width 7 height 6
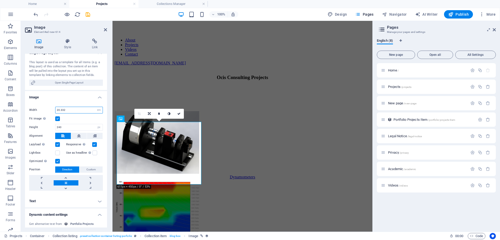
select select "vh"
click at [95, 107] on select "Default auto px rem % em vh vw" at bounding box center [98, 110] width 7 height 6
type input "40.3"
click at [97, 110] on select "Default auto px rem % em vh vw" at bounding box center [98, 110] width 7 height 6
select select "vw"
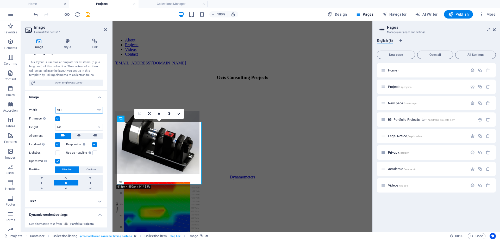
click at [95, 107] on select "Default auto px rem % em vh vw" at bounding box center [98, 110] width 7 height 6
type input "33.1"
click at [100, 110] on select "Default auto px rem % em vh vw" at bounding box center [98, 110] width 7 height 6
select select "default"
click at [95, 107] on select "Default auto px rem % em vh vw" at bounding box center [98, 110] width 7 height 6
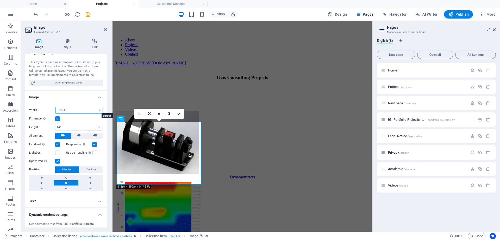
click at [100, 110] on select "Default auto px rem % em vh vw" at bounding box center [79, 110] width 47 height 6
click at [56, 107] on select "Default auto px rem % em vh vw" at bounding box center [79, 110] width 47 height 6
click at [99, 110] on select "Default auto px rem % em vh vw" at bounding box center [79, 110] width 47 height 6
select select "rem"
click at [94, 107] on select "Default auto px rem % em vh vw" at bounding box center [79, 110] width 47 height 6
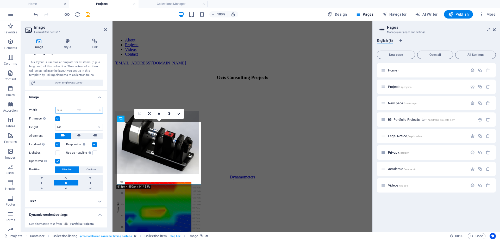
type input "20.333"
click at [87, 12] on icon "save" at bounding box center [88, 14] width 6 height 6
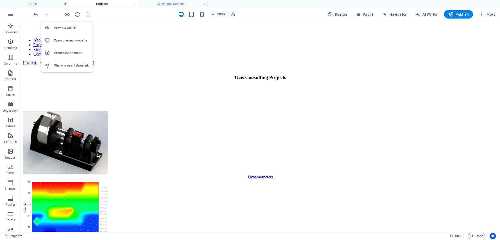
click at [69, 51] on h6 "Presentation mode" at bounding box center [71, 53] width 35 height 6
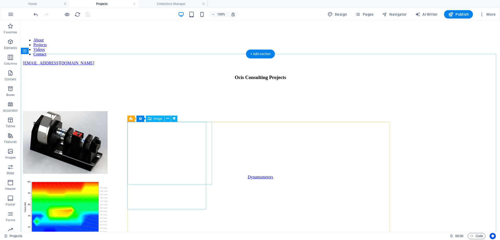
click at [145, 144] on figure at bounding box center [260, 143] width 475 height 64
select select "thumbnail-image"
select select "rem"
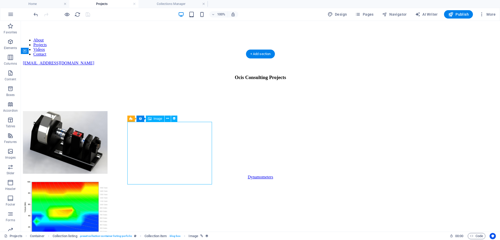
select select "px"
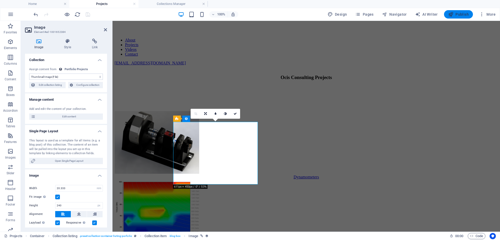
click at [453, 15] on icon "button" at bounding box center [451, 14] width 5 height 5
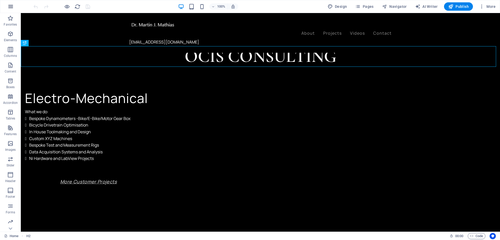
click at [11, 7] on icon "button" at bounding box center [11, 6] width 6 height 6
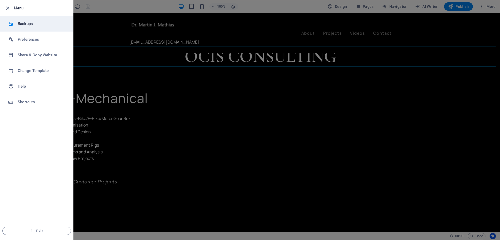
click at [19, 25] on h6 "Backups" at bounding box center [42, 24] width 48 height 6
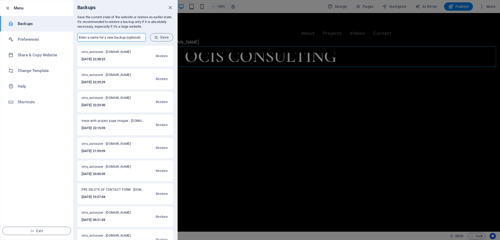
click at [93, 39] on input "text" at bounding box center [111, 37] width 69 height 8
type input "YAY- project images done"
click at [162, 35] on span "Save" at bounding box center [162, 37] width 14 height 4
click at [425, 106] on div at bounding box center [250, 120] width 500 height 240
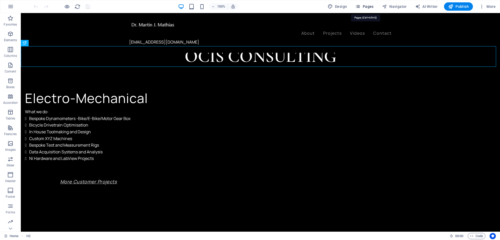
click at [365, 5] on span "Pages" at bounding box center [364, 6] width 18 height 5
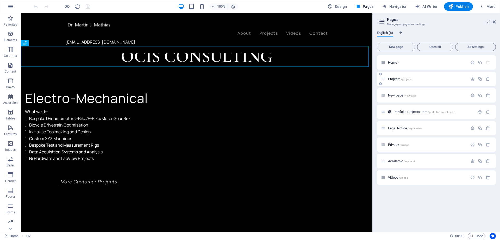
click at [397, 80] on span "Projects /projects" at bounding box center [399, 79] width 23 height 4
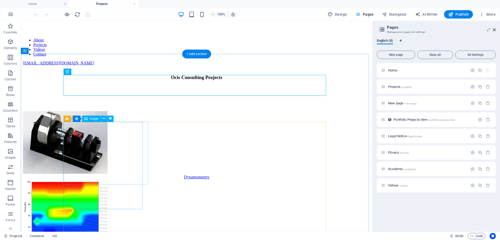
click at [110, 145] on figure at bounding box center [197, 143] width 348 height 64
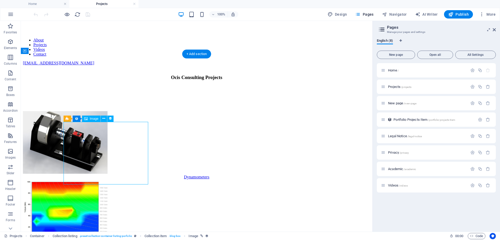
click at [110, 145] on figure at bounding box center [197, 143] width 348 height 64
select select "rem"
select select "px"
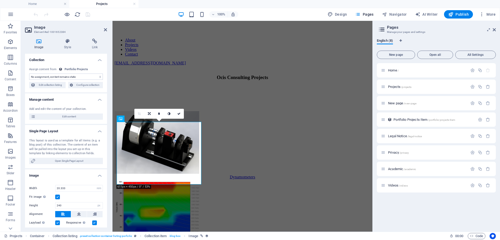
select select "thumbnail-image"
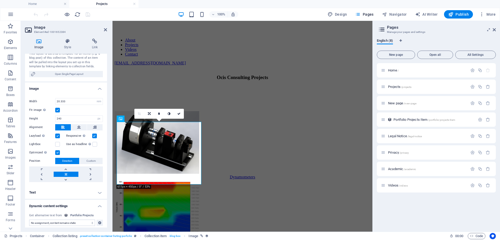
scroll to position [78, 0]
